Goal: Transaction & Acquisition: Purchase product/service

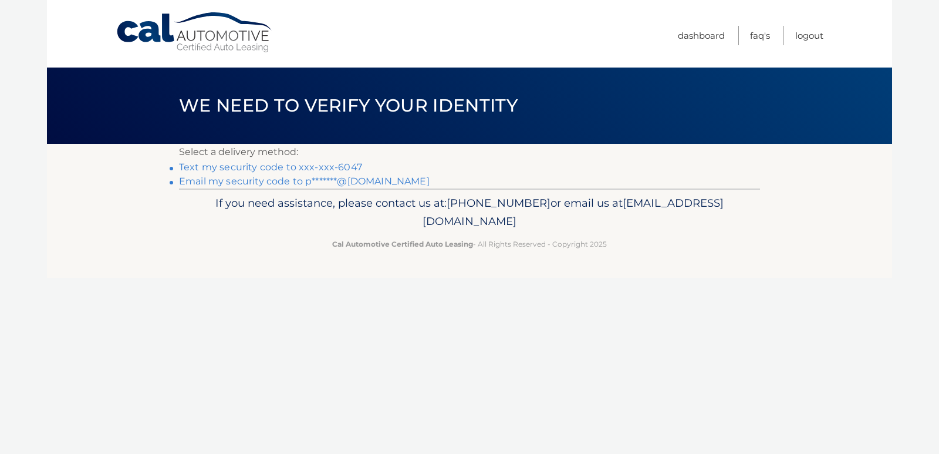
click at [316, 178] on link "Email my security code to p*******@gmail.com" at bounding box center [304, 181] width 251 height 11
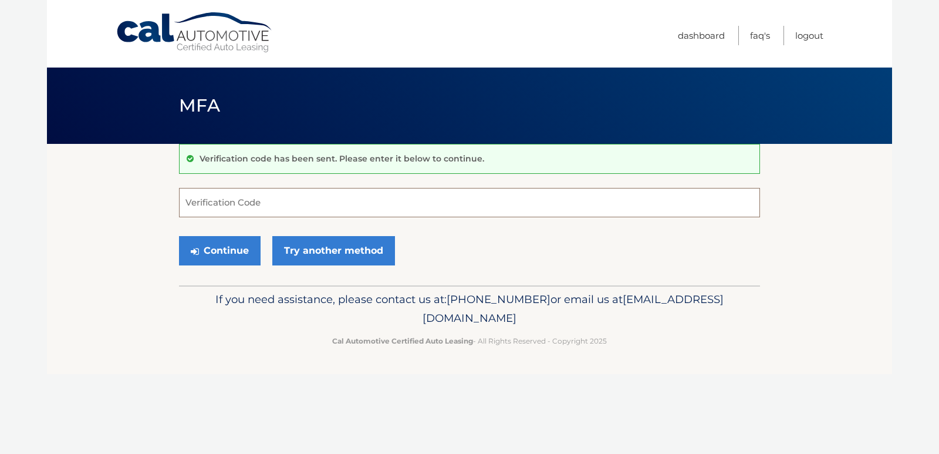
click at [209, 203] on input "Verification Code" at bounding box center [469, 202] width 581 height 29
type input "063261"
click at [213, 246] on button "Continue" at bounding box center [220, 250] width 82 height 29
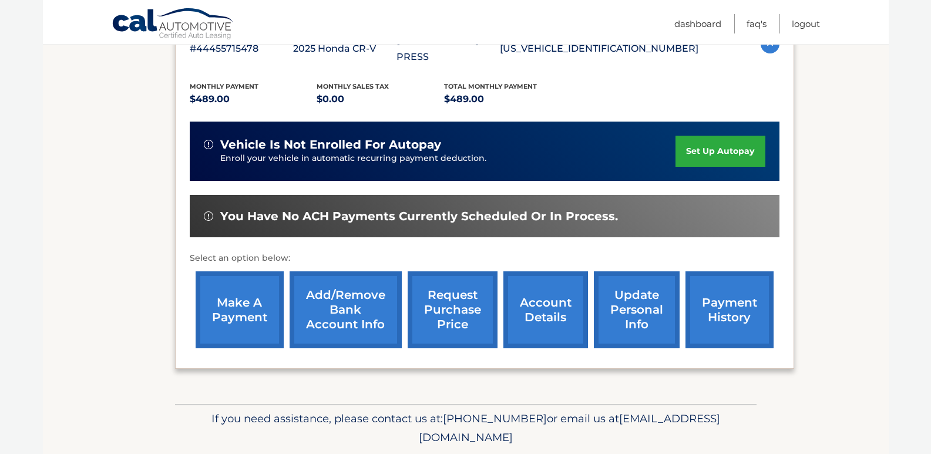
scroll to position [258, 0]
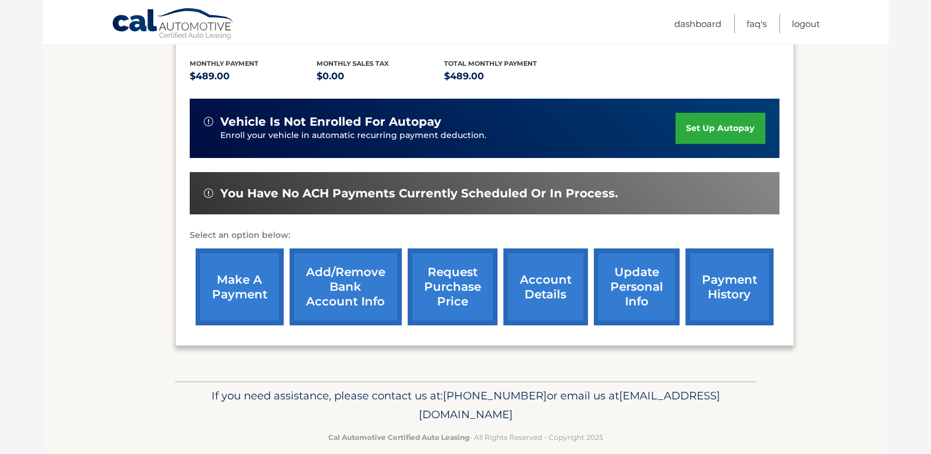
click at [228, 255] on link "make a payment" at bounding box center [240, 286] width 88 height 77
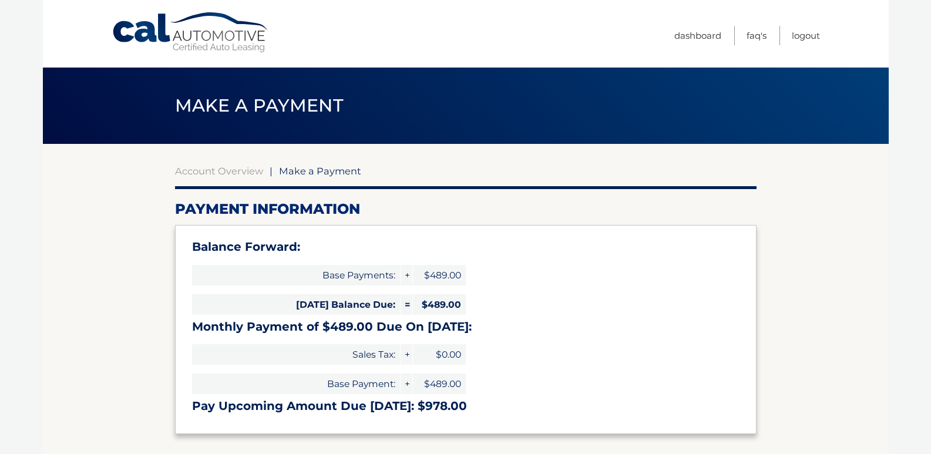
select select "Y2Q0ZjY4N2UtZmFjZi00NzU1LTkxNjUtZTlkZmZiNDg1MDk0"
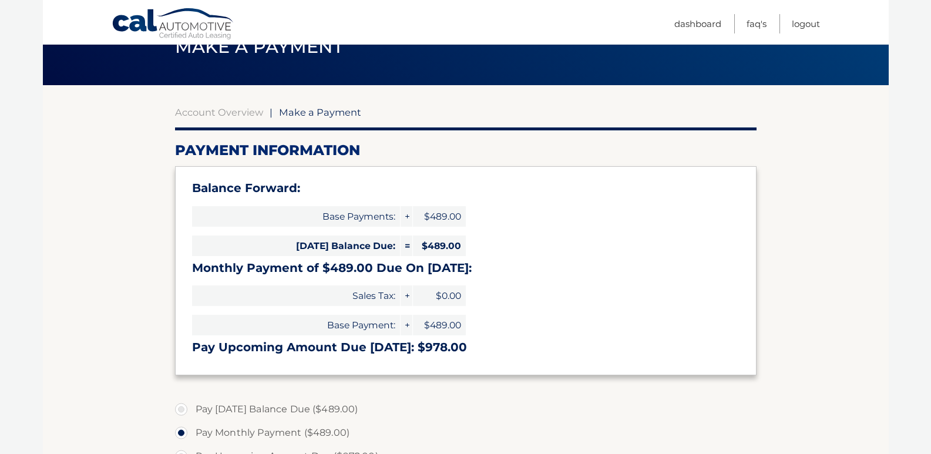
scroll to position [117, 0]
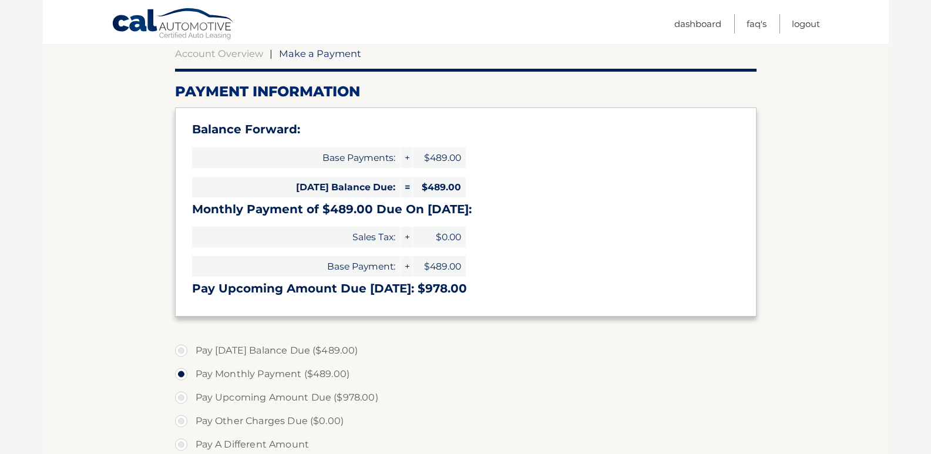
click at [242, 349] on label "Pay Today's Balance Due ($489.00)" at bounding box center [465, 350] width 581 height 23
click at [191, 349] on input "Pay Today's Balance Due ($489.00)" at bounding box center [186, 348] width 12 height 19
radio input "true"
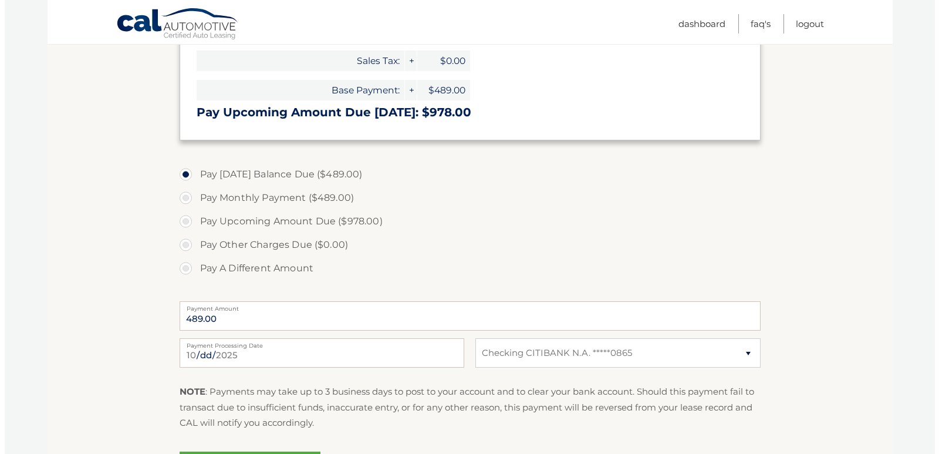
scroll to position [411, 0]
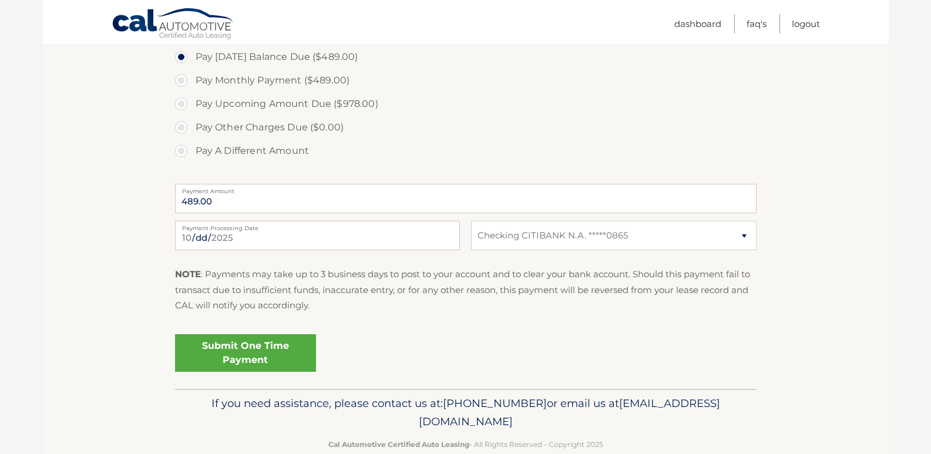
click at [232, 346] on link "Submit One Time Payment" at bounding box center [245, 353] width 141 height 38
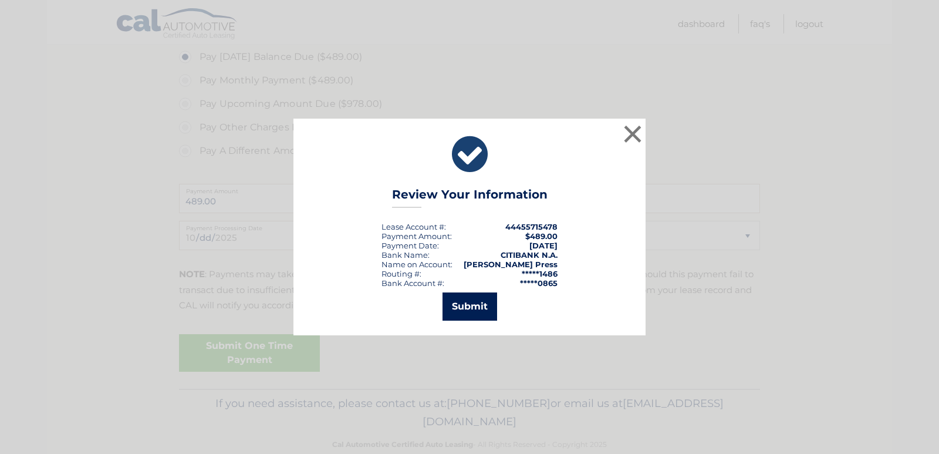
click at [480, 301] on button "Submit" at bounding box center [470, 306] width 55 height 28
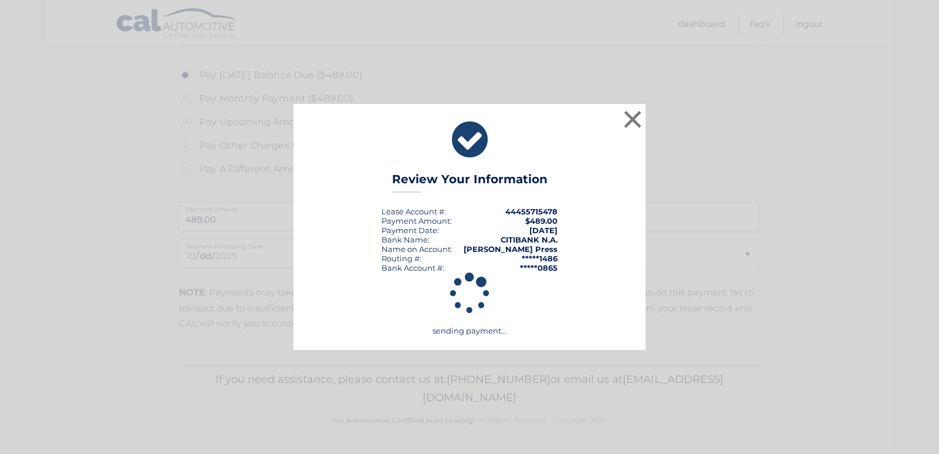
scroll to position [393, 0]
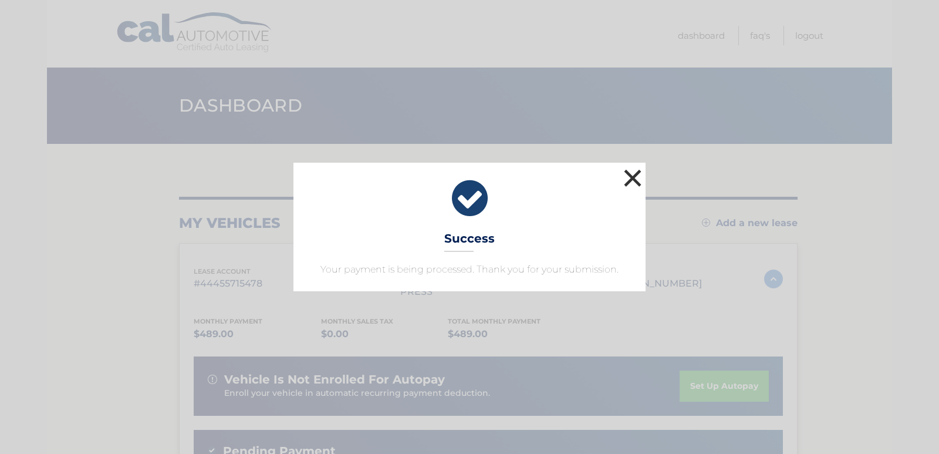
click at [633, 177] on button "×" at bounding box center [632, 177] width 23 height 23
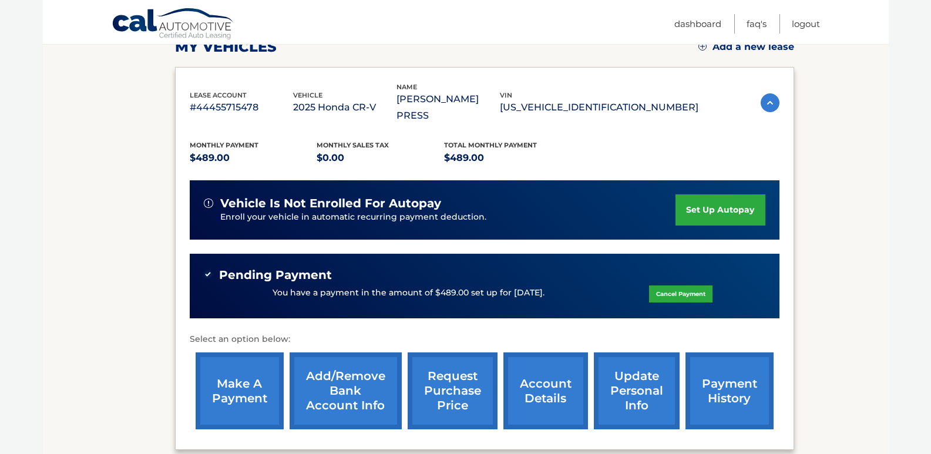
scroll to position [235, 0]
